Goal: Task Accomplishment & Management: Use online tool/utility

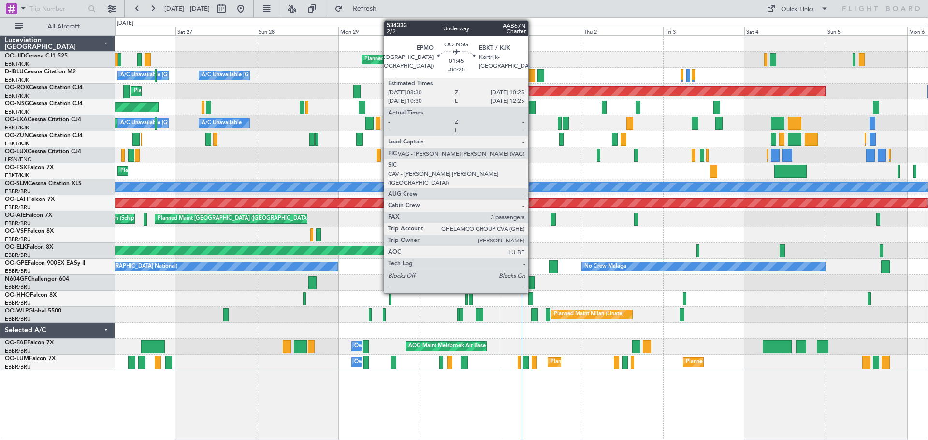
click at [533, 107] on div at bounding box center [532, 107] width 7 height 13
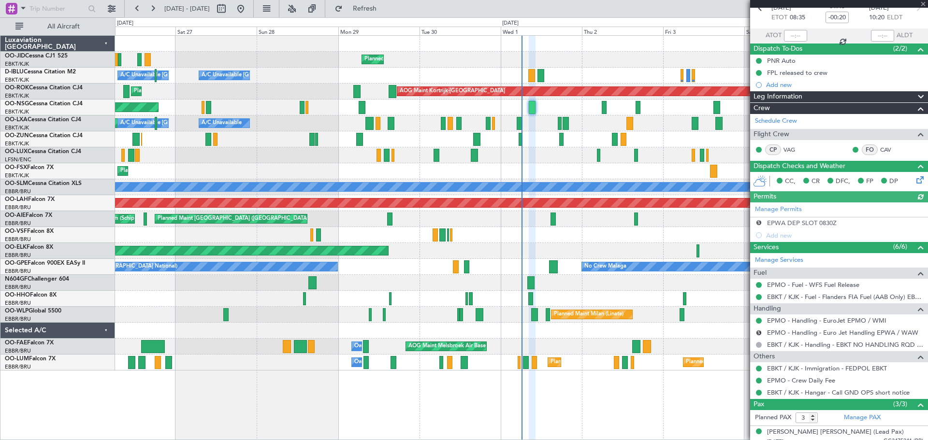
scroll to position [102, 0]
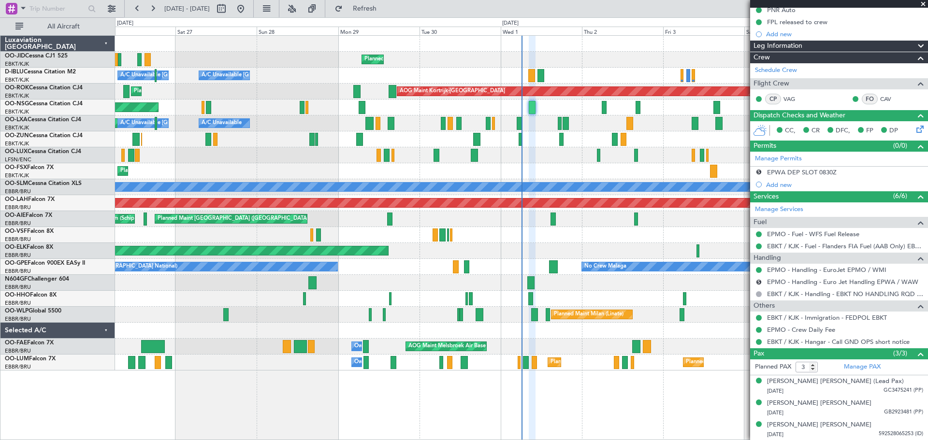
click at [924, 3] on span at bounding box center [924, 4] width 10 height 9
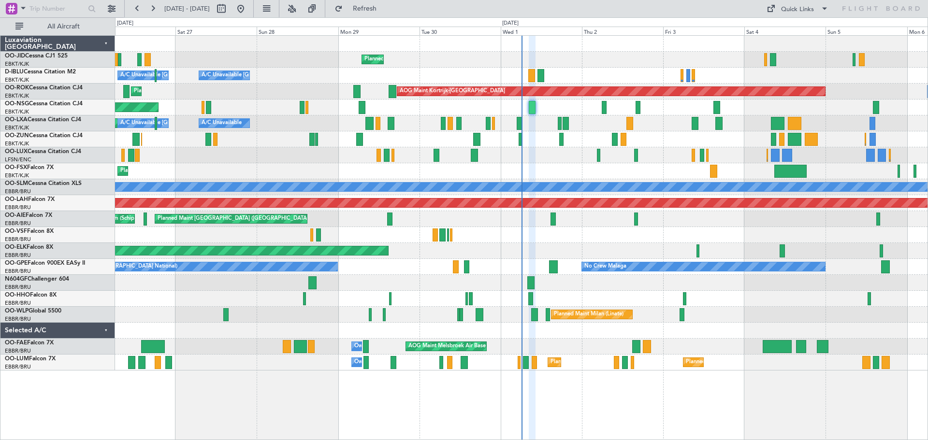
type input "0"
